Goal: Find specific fact: Find contact information

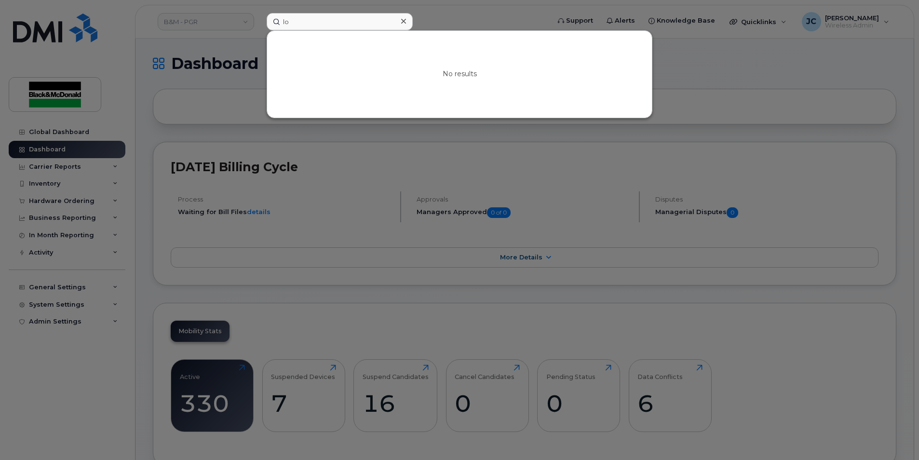
type input "l"
click at [330, 23] on input at bounding box center [340, 21] width 146 height 17
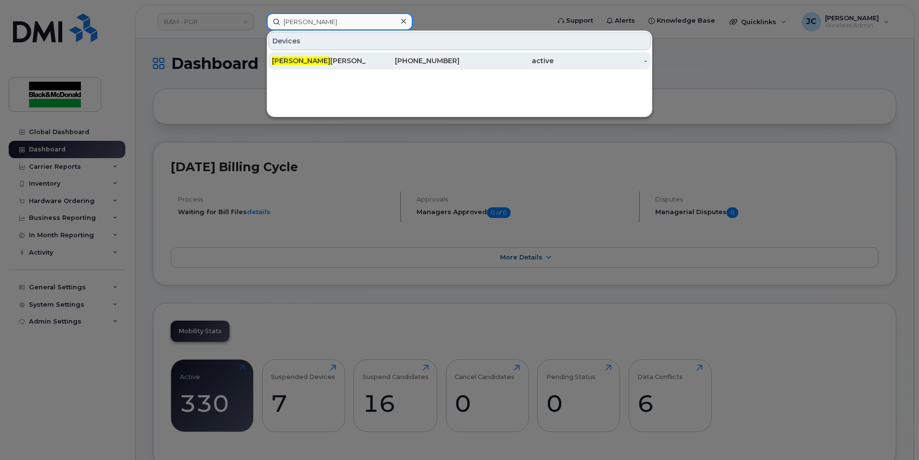
type input "[PERSON_NAME]"
drag, startPoint x: 448, startPoint y: 59, endPoint x: 443, endPoint y: 58, distance: 5.4
click at [448, 59] on div "[PHONE_NUMBER]" at bounding box center [413, 61] width 94 height 10
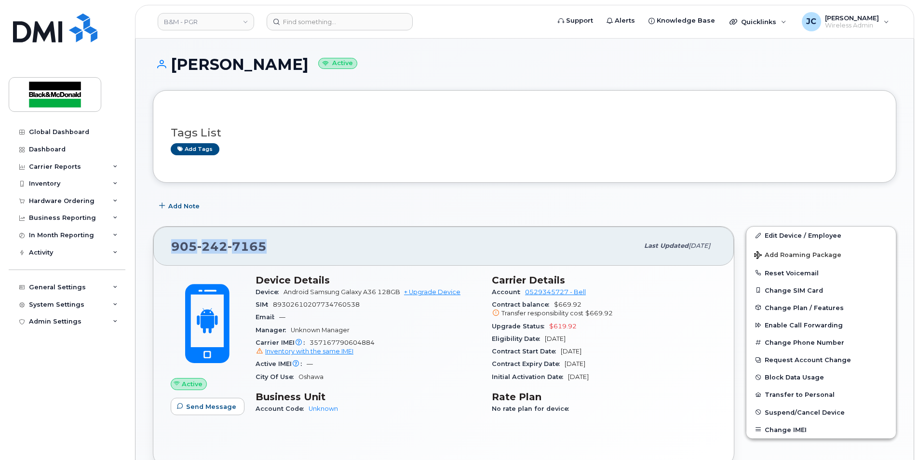
drag, startPoint x: 270, startPoint y: 244, endPoint x: 167, endPoint y: 252, distance: 103.1
click at [167, 252] on div "905 242 7165 Last updated Oct 06, 2025" at bounding box center [443, 246] width 581 height 39
drag, startPoint x: 167, startPoint y: 252, endPoint x: 244, endPoint y: 242, distance: 77.4
copy span "905 242 7165"
click at [285, 24] on input at bounding box center [340, 21] width 146 height 17
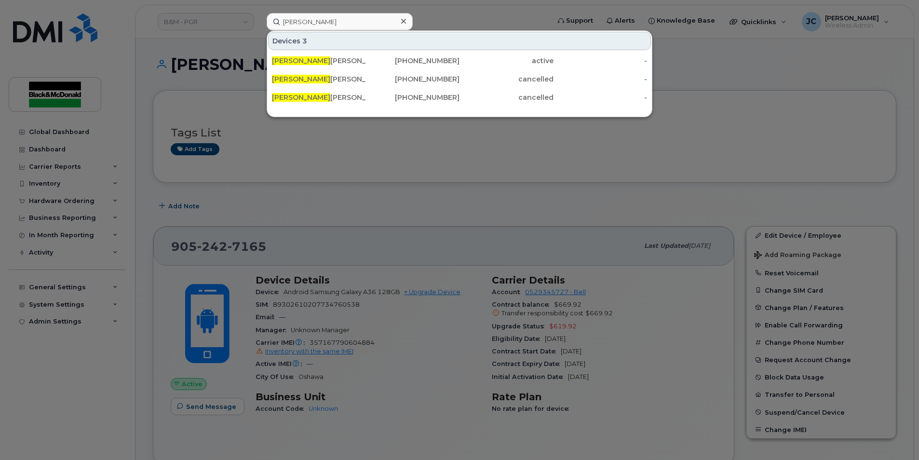
click at [338, 222] on div at bounding box center [459, 230] width 919 height 460
drag, startPoint x: 306, startPoint y: 21, endPoint x: 265, endPoint y: 25, distance: 41.7
click at [265, 25] on div "rocco Devices 3 Rocco Cantalini 416-994-6496 active - Rocco Cantalini 647-269-0…" at bounding box center [405, 21] width 292 height 17
paste input "647-269-0348"
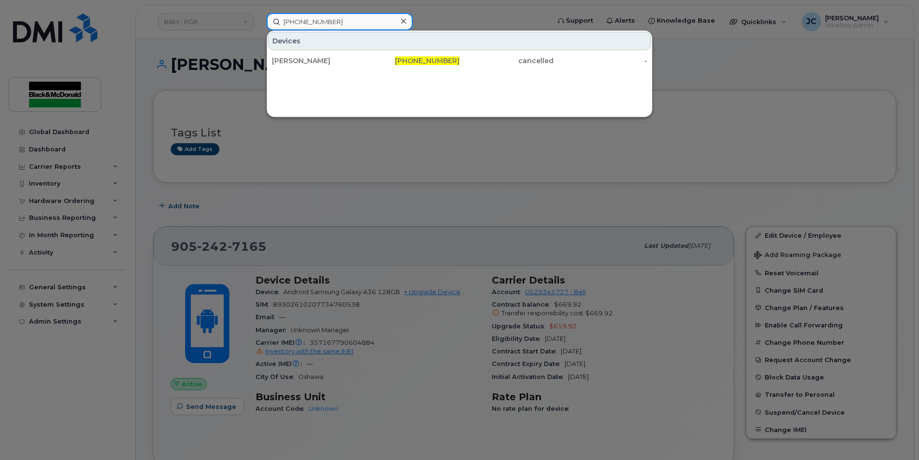
type input "647-269-0348"
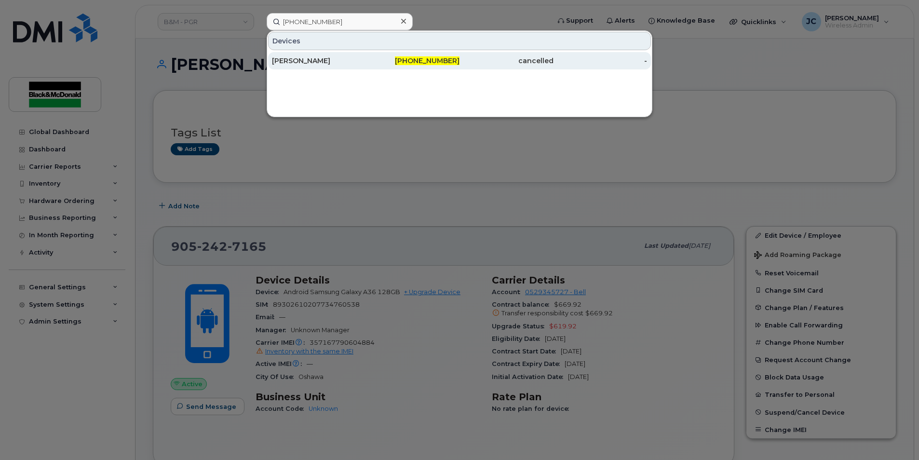
click at [314, 61] on div "Rocco Cantalini" at bounding box center [319, 61] width 94 height 10
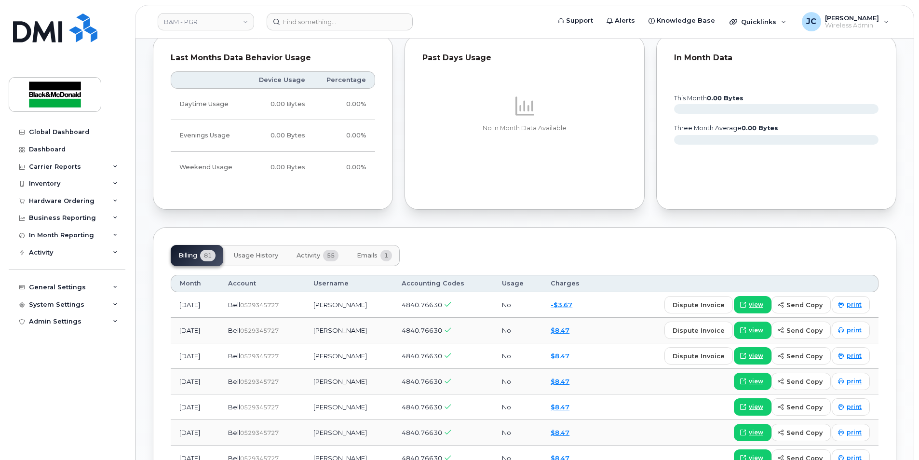
scroll to position [386, 0]
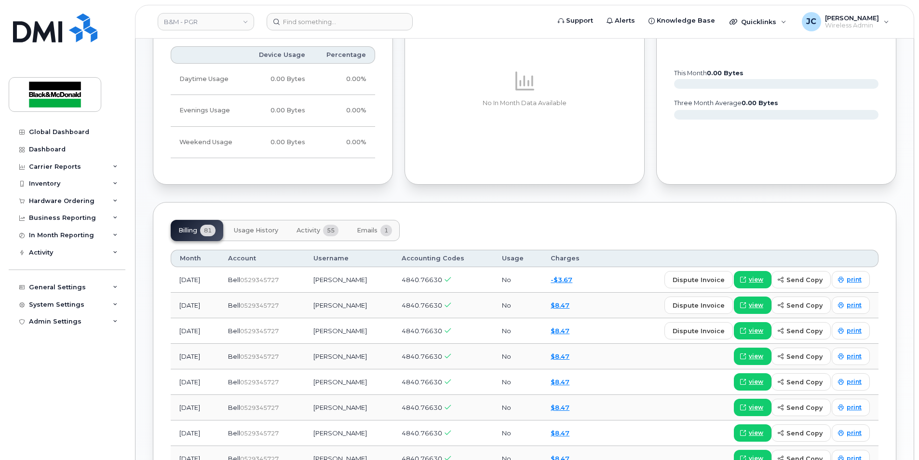
click at [367, 228] on span "Emails" at bounding box center [367, 231] width 21 height 8
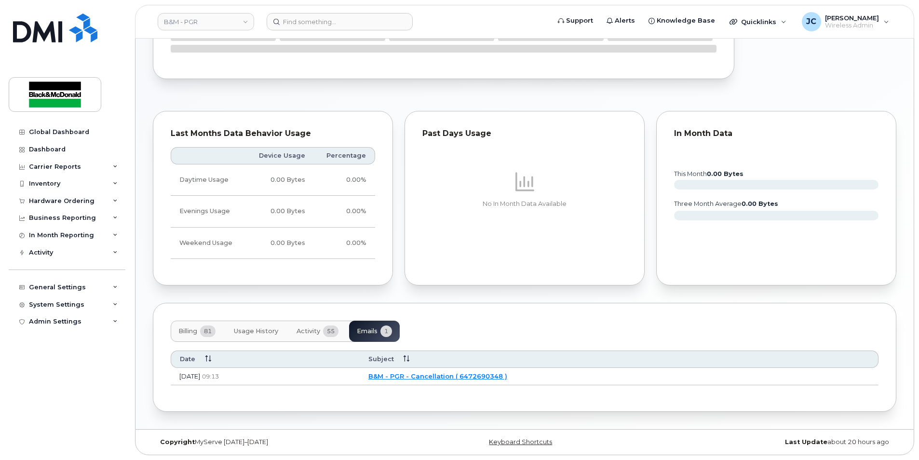
scroll to position [285, 0]
click at [315, 331] on span "Activity" at bounding box center [309, 331] width 24 height 8
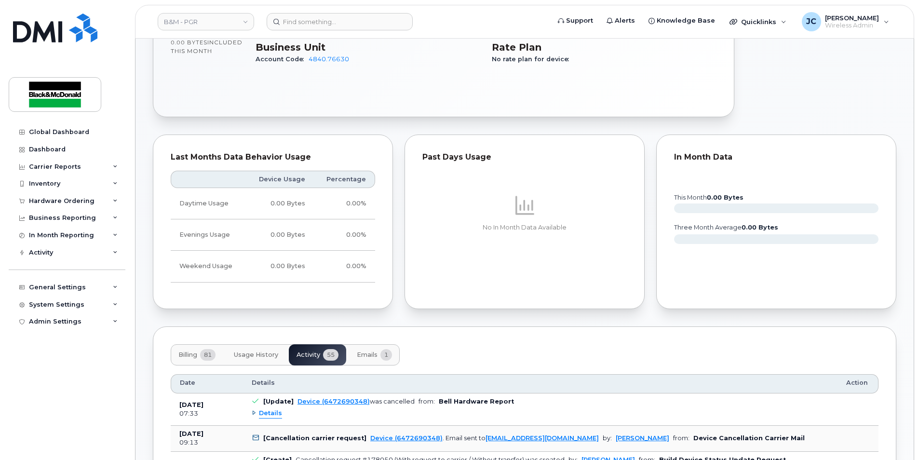
scroll to position [478, 0]
